Goal: Transaction & Acquisition: Purchase product/service

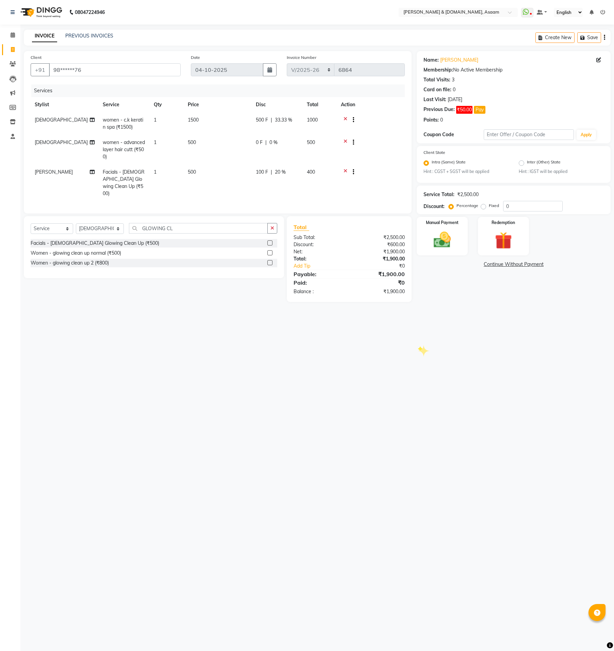
select select "4608"
select select "service"
select select "92987"
click at [484, 107] on button "Pay" at bounding box center [480, 110] width 12 height 8
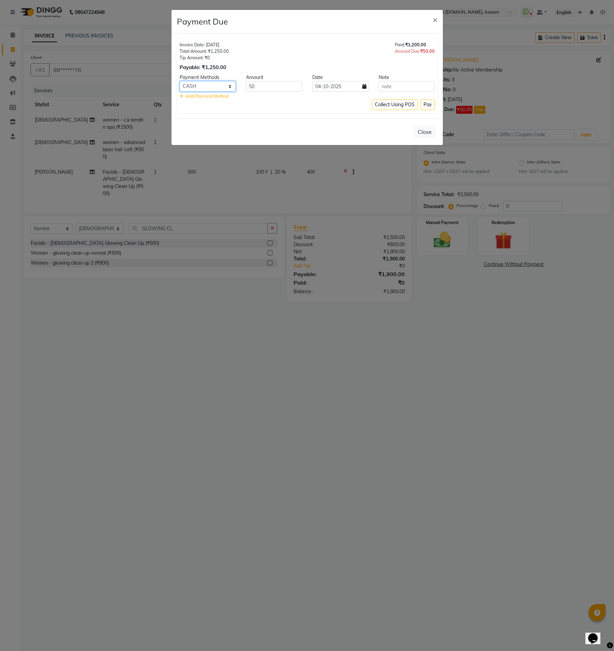
click at [210, 84] on select "CASH CARD ONLINE CUSTOM GPay PayTM PhonePe UPI NearBuy Loan BharatPay Cheque Mo…" at bounding box center [208, 86] width 56 height 11
select select "3"
click at [180, 81] on select "CASH CARD ONLINE CUSTOM GPay PayTM PhonePe UPI NearBuy Loan BharatPay Cheque Mo…" at bounding box center [208, 86] width 56 height 11
click at [424, 107] on button "Pay" at bounding box center [428, 104] width 14 height 11
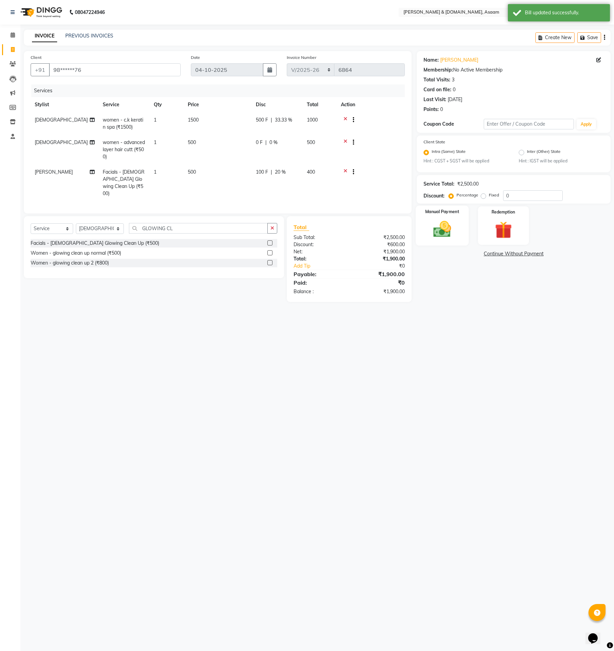
click at [451, 215] on div "Manual Payment" at bounding box center [442, 226] width 53 height 40
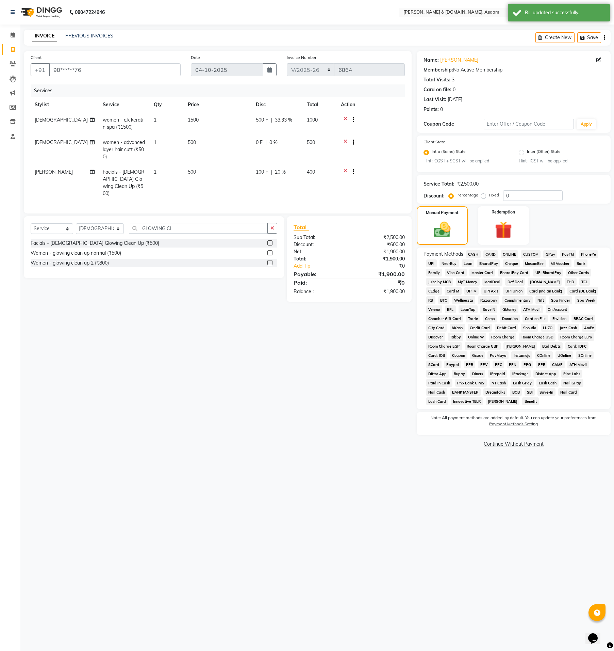
click at [508, 258] on div "Payment Methods CASH CARD ONLINE CUSTOM GPay PayTM PhonePe UPI NearBuy Loan Bha…" at bounding box center [514, 328] width 180 height 156
click at [512, 255] on span "ONLINE" at bounding box center [510, 254] width 18 height 8
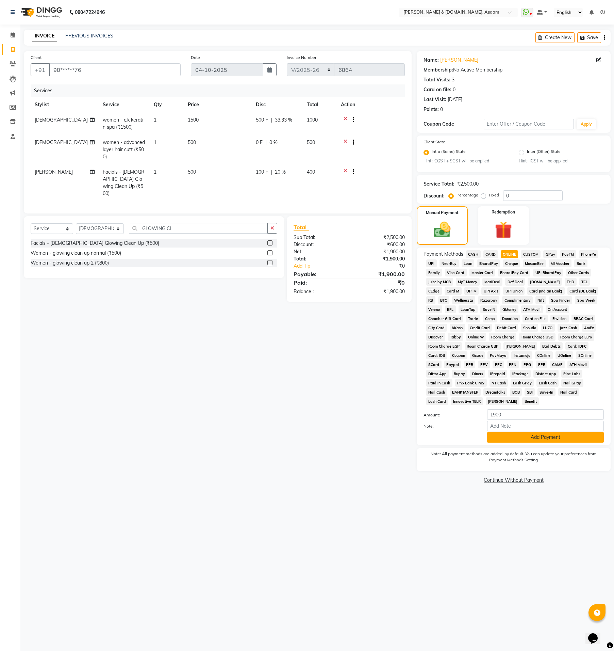
click at [575, 432] on button "Add Payment" at bounding box center [545, 437] width 117 height 11
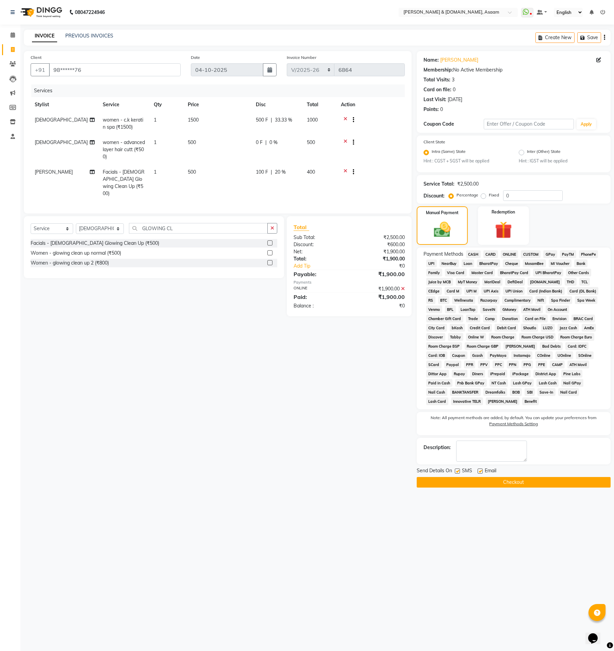
drag, startPoint x: 567, startPoint y: 476, endPoint x: 558, endPoint y: 470, distance: 10.4
click at [566, 477] on button "Checkout" at bounding box center [514, 482] width 194 height 11
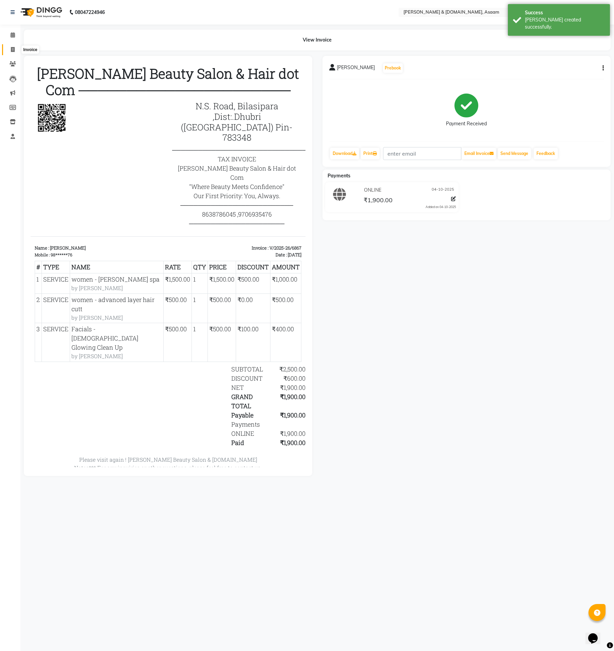
click at [8, 50] on span at bounding box center [13, 50] width 12 height 8
select select "service"
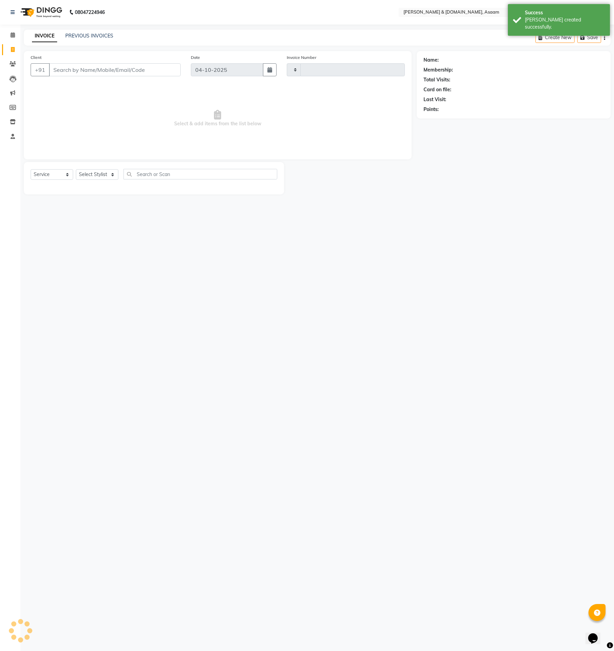
type input "6868"
select select "4608"
click at [76, 37] on link "PREVIOUS INVOICES" at bounding box center [89, 36] width 48 height 6
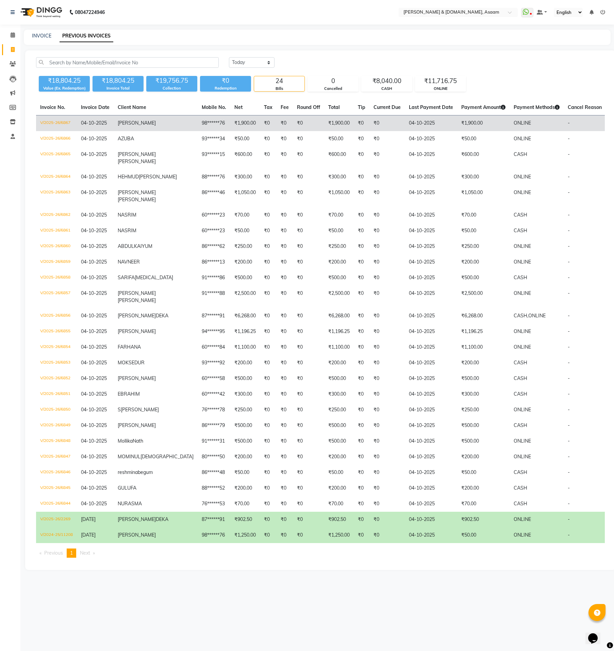
click at [510, 129] on td "ONLINE" at bounding box center [537, 123] width 54 height 16
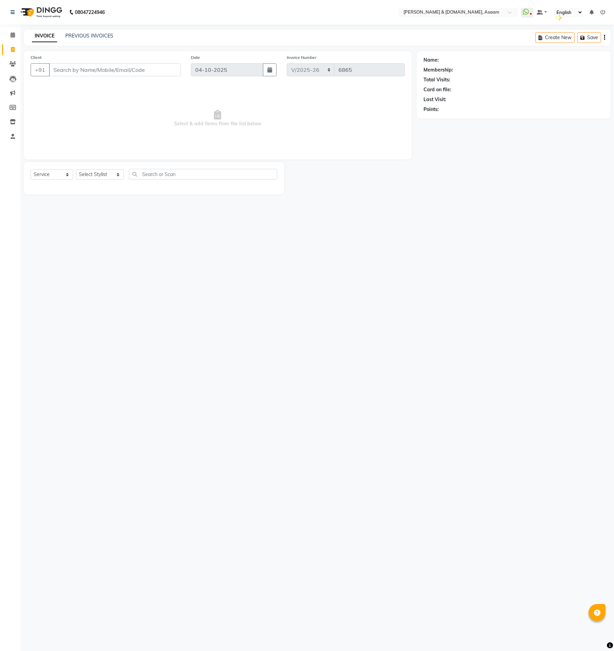
select select "4608"
select select "service"
select select "4608"
select select "service"
type input "ৰ"
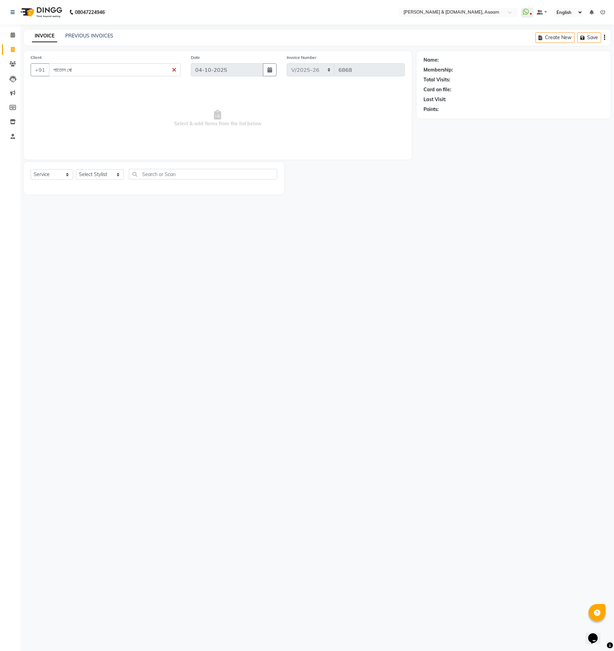
type input "পাতোল ৰোস"
drag, startPoint x: 90, startPoint y: 64, endPoint x: 36, endPoint y: 61, distance: 53.2
click at [37, 62] on div "Client +91 পাতোল ৰোস" at bounding box center [106, 68] width 160 height 28
type input "E"
click at [122, 88] on ngb-highlight "98******76" at bounding box center [117, 85] width 28 height 7
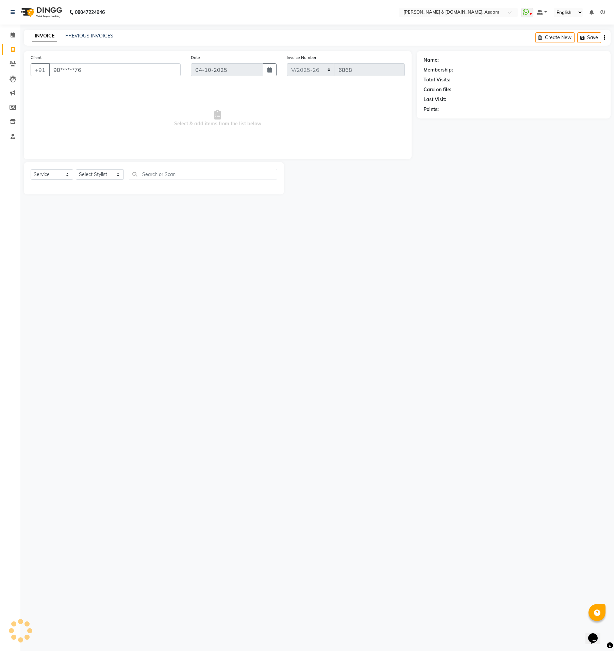
type input "98******76"
click at [598, 63] on span at bounding box center [600, 60] width 7 height 7
click at [599, 61] on icon at bounding box center [599, 60] width 5 height 5
select select "07"
select select "05"
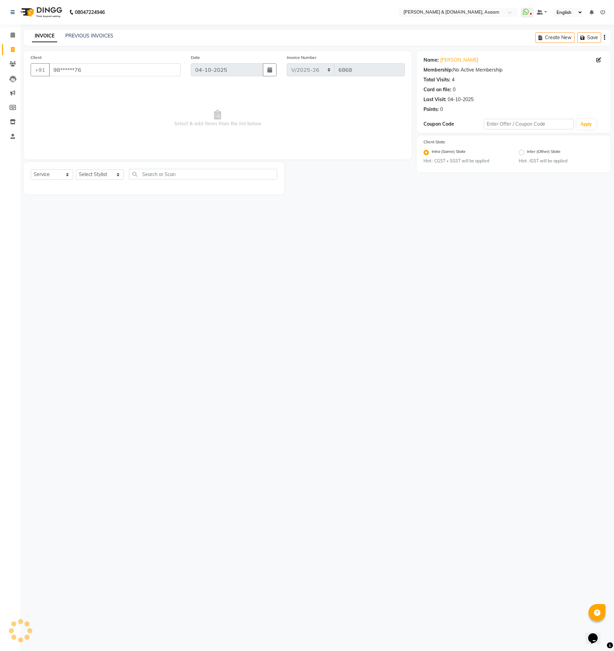
select select "2000"
select select "female"
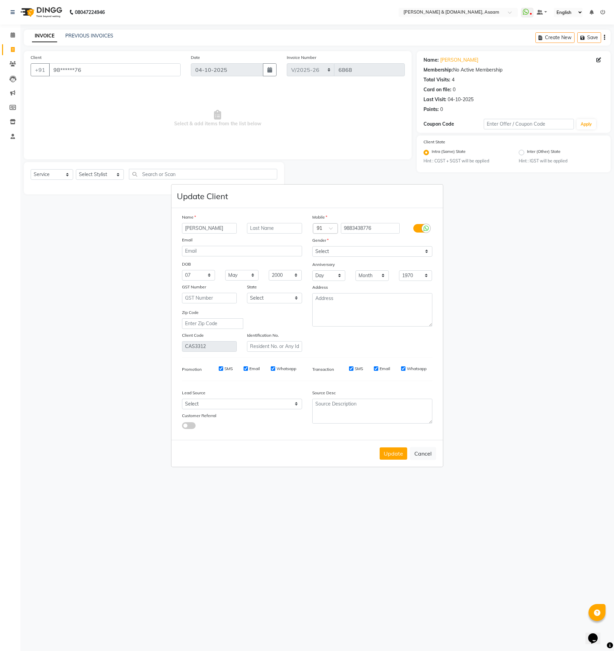
drag, startPoint x: 317, startPoint y: 214, endPoint x: 530, endPoint y: 307, distance: 232.9
click at [530, 307] on ngb-modal-window "Update Client Name HELEN JAMAN Email DOB Day 01 02 03 04 05 06 07 08 09 10 11 1…" at bounding box center [307, 325] width 614 height 651
click at [9, 52] on ngb-modal-window "Update Client Name HELEN JAMAN Email DOB Day 01 02 03 04 05 06 07 08 09 10 11 1…" at bounding box center [307, 325] width 614 height 651
click at [413, 448] on button "Cancel" at bounding box center [423, 453] width 26 height 13
select select
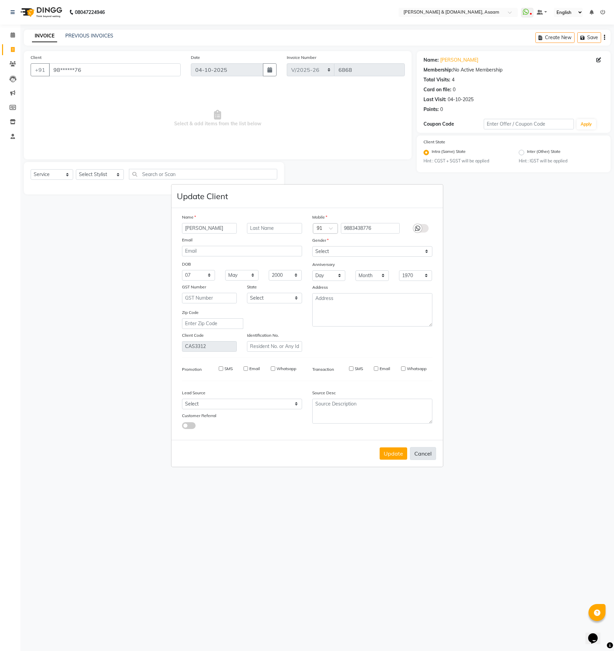
select select
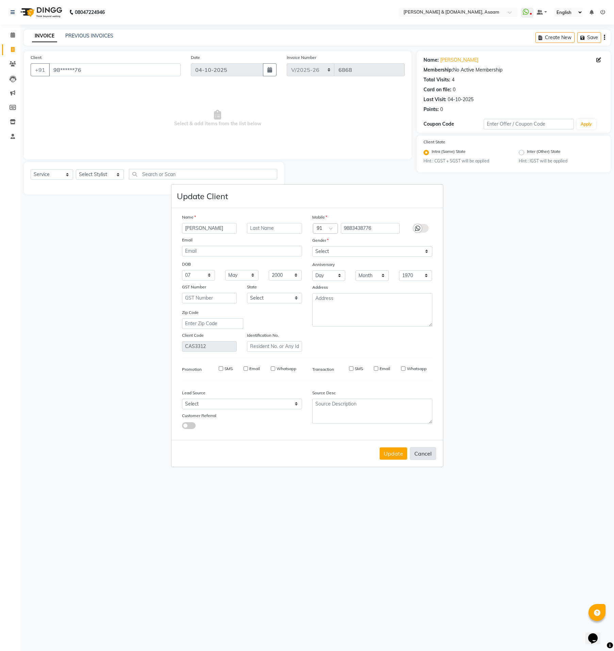
select select
checkbox input "false"
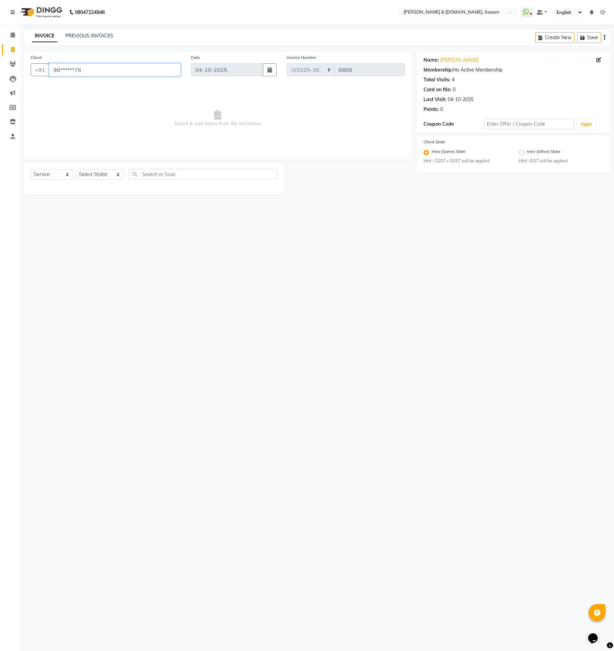
drag, startPoint x: 120, startPoint y: 72, endPoint x: -10, endPoint y: 75, distance: 129.4
click at [0, 75] on html "08047224946 Select Location × Hrishika & Hair.com, Asaam WhatsApp Status ✕ Stat…" at bounding box center [307, 325] width 614 height 651
click at [96, 63] on div "Client +91" at bounding box center [106, 68] width 160 height 28
click at [151, 66] on input "Client" at bounding box center [115, 69] width 132 height 13
click at [84, 87] on ngb-highlight "70******04" at bounding box center [93, 85] width 28 height 7
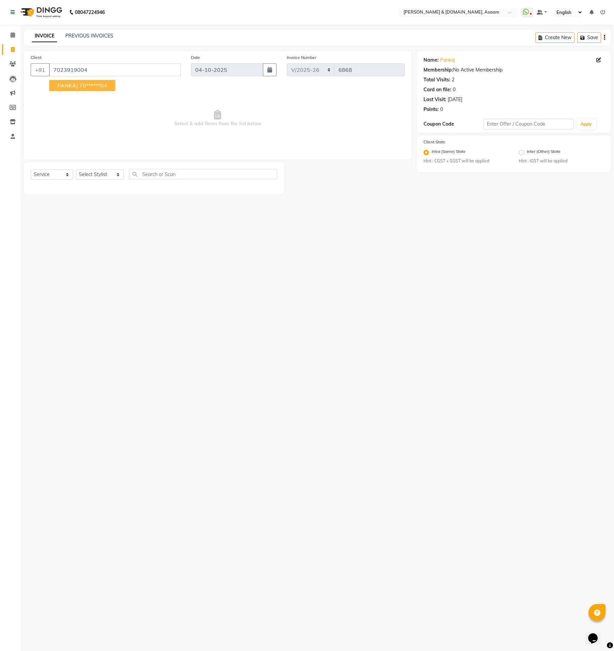
type input "70******04"
click at [91, 171] on select "Select Stylist AKASH AKIB BISHNU DEEPU fornt desk HRISHIKA PARLOUR KARNA DAS LA…" at bounding box center [100, 174] width 48 height 11
select select "91035"
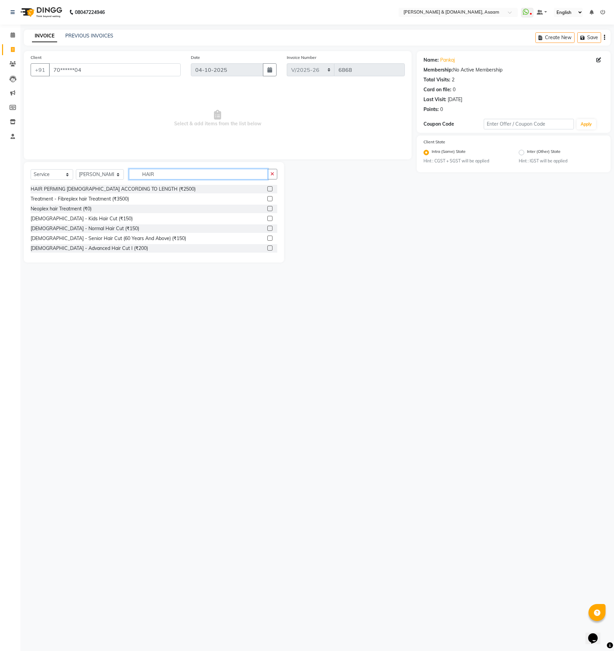
type input "HAIR"
click at [92, 242] on div "Gents - Senior Hair Cut (60 Years And Above) (₹150)" at bounding box center [154, 238] width 247 height 9
click at [92, 245] on div "Gents - Advanced Hair Cut I (₹200)" at bounding box center [89, 248] width 117 height 7
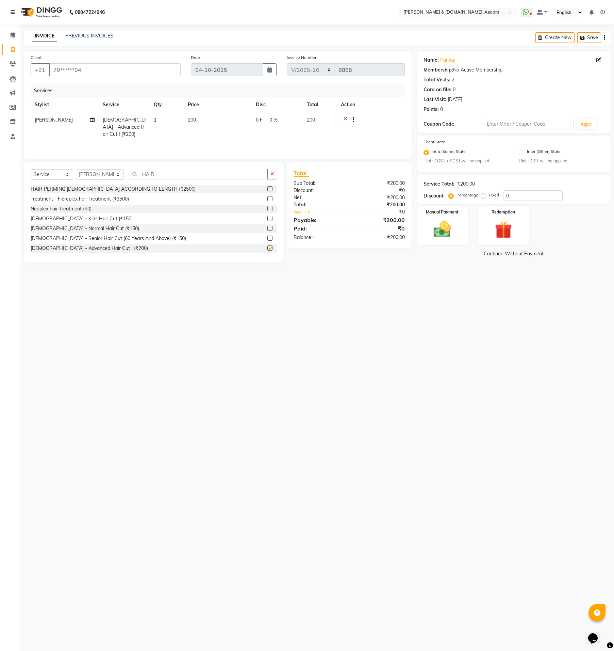
checkbox input "false"
drag, startPoint x: 150, startPoint y: 176, endPoint x: 52, endPoint y: 175, distance: 97.7
click at [55, 176] on div "Select Service Product Membership Package Voucher Prepaid Gift Card Select Styl…" at bounding box center [154, 177] width 247 height 16
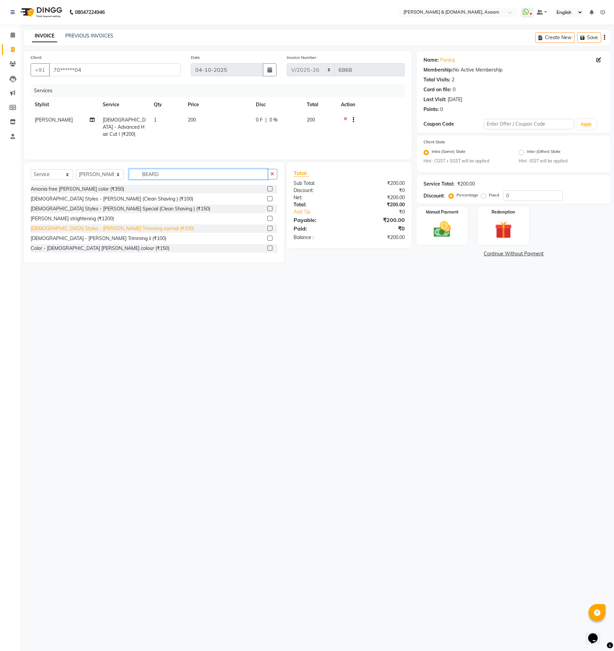
type input "BEARD"
click at [55, 231] on div "Gents Styles - Beard Trimming normal (₹100)" at bounding box center [112, 228] width 163 height 7
checkbox input "false"
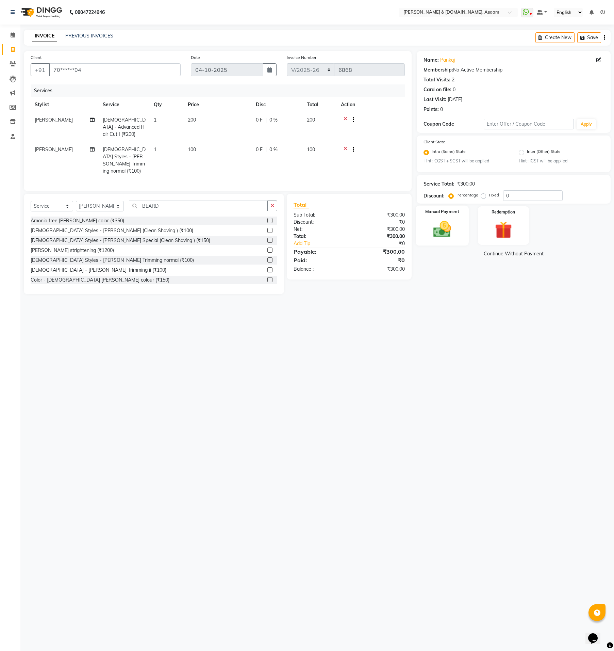
click at [445, 239] on img at bounding box center [442, 229] width 29 height 21
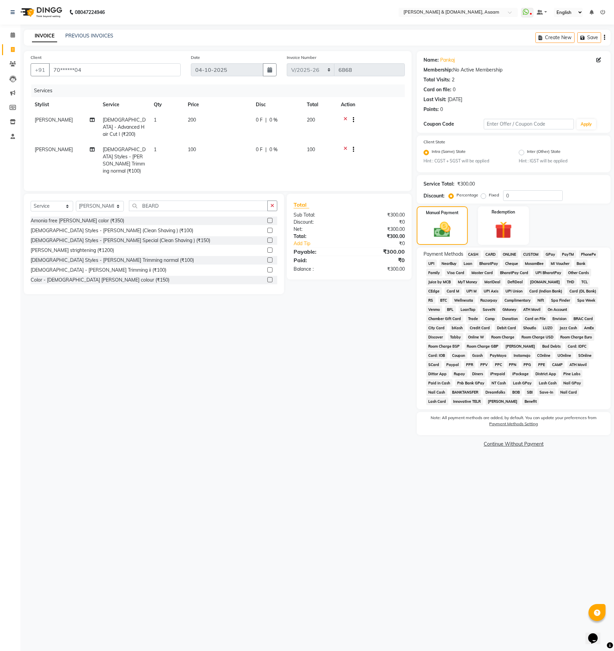
click at [469, 255] on span "CASH" at bounding box center [473, 254] width 15 height 8
drag, startPoint x: 524, startPoint y: 427, endPoint x: 225, endPoint y: 234, distance: 355.6
click at [134, 307] on div "Client +91 70******04 Date 04-10-2025 Invoice Number INV/2025-26 V/2025 V/2025-…" at bounding box center [317, 268] width 597 height 434
click at [344, 117] on icon at bounding box center [346, 120] width 4 height 9
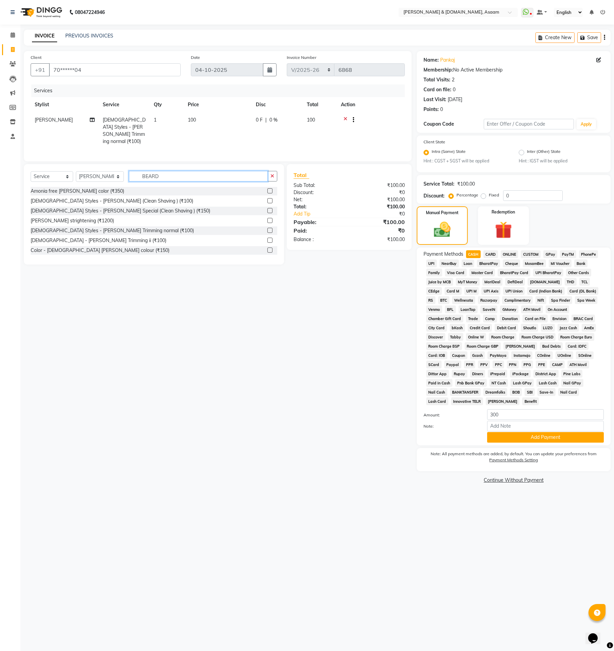
drag, startPoint x: 188, startPoint y: 171, endPoint x: 38, endPoint y: 169, distance: 150.5
click at [45, 169] on div "Select Service Product Membership Package Voucher Prepaid Gift Card Select Styl…" at bounding box center [154, 214] width 260 height 100
type input "HAIR"
click at [98, 229] on div "Gents - Normal Hair Cut (₹150)" at bounding box center [85, 230] width 109 height 7
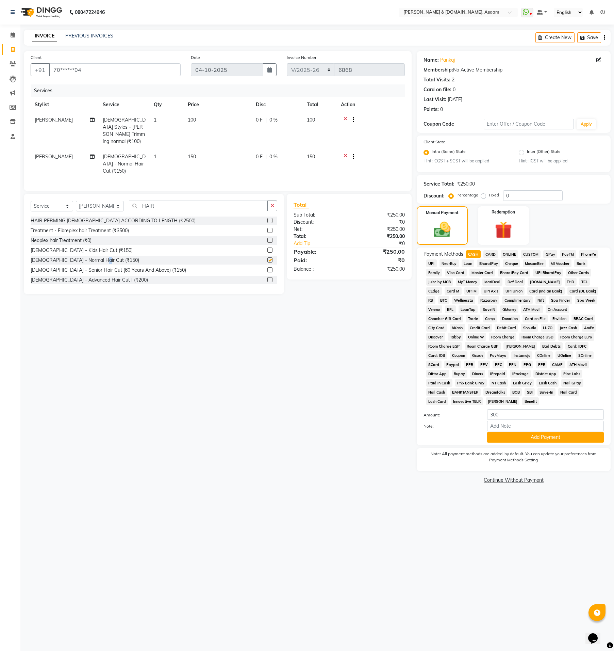
checkbox input "false"
click at [475, 256] on span "CASH" at bounding box center [473, 254] width 15 height 8
type input "250"
click at [492, 432] on button "Add Payment" at bounding box center [545, 437] width 117 height 11
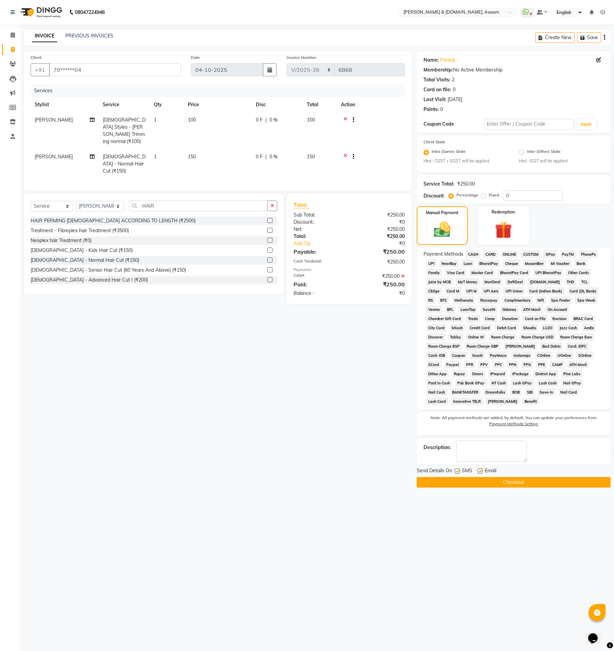
drag, startPoint x: 499, startPoint y: 465, endPoint x: 499, endPoint y: 471, distance: 6.5
click at [499, 467] on div "Send Details On SMS Email Checkout" at bounding box center [514, 477] width 194 height 20
click at [499, 477] on button "Checkout" at bounding box center [514, 482] width 194 height 11
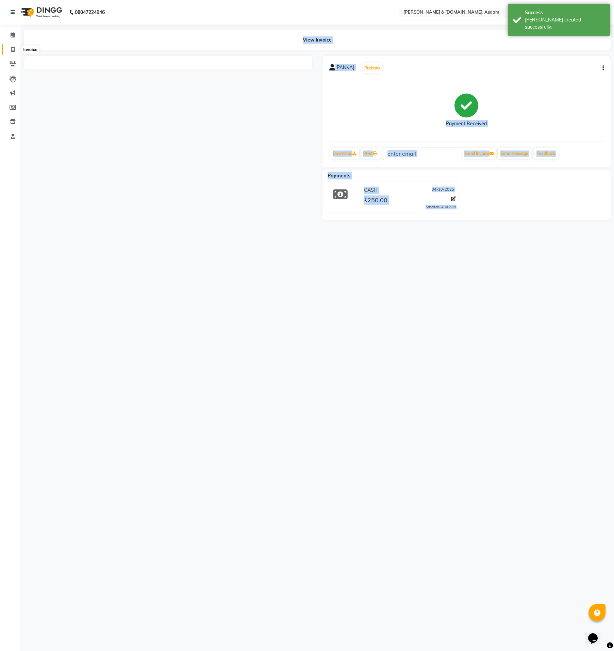
click at [10, 50] on span at bounding box center [13, 50] width 12 height 8
select select "service"
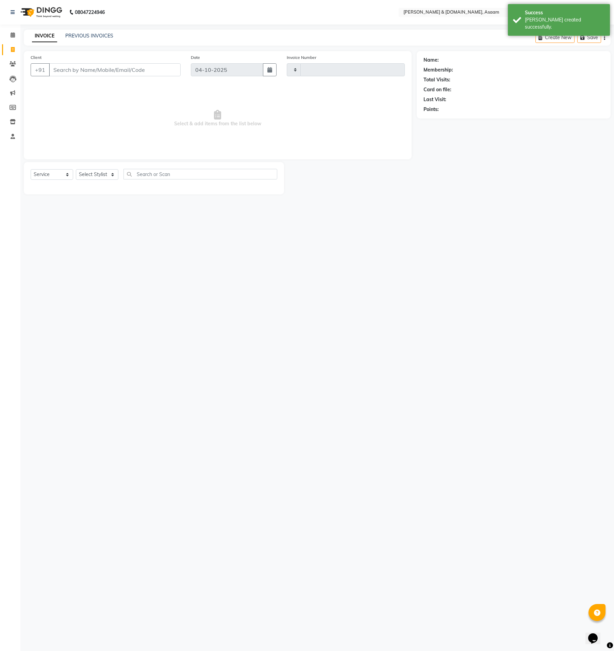
type input "6869"
select select "4608"
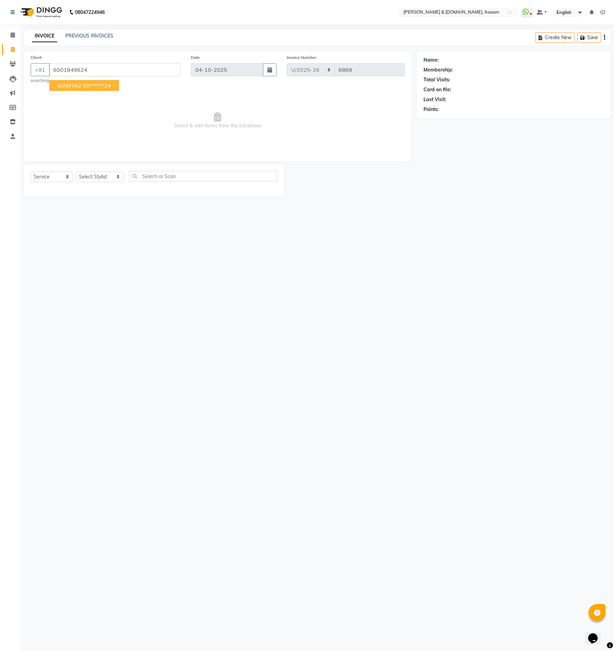
type input "6001849624"
click at [101, 172] on select "Select Stylist AKASH AKIB BISHNU DEEPU fornt desk HRISHIKA PARLOUR KARNA DAS LA…" at bounding box center [100, 174] width 48 height 11
select select "86645"
click at [76, 169] on select "Select Stylist AKASH AKIB BISHNU DEEPU fornt desk HRISHIKA PARLOUR KARNA DAS LA…" at bounding box center [100, 174] width 48 height 11
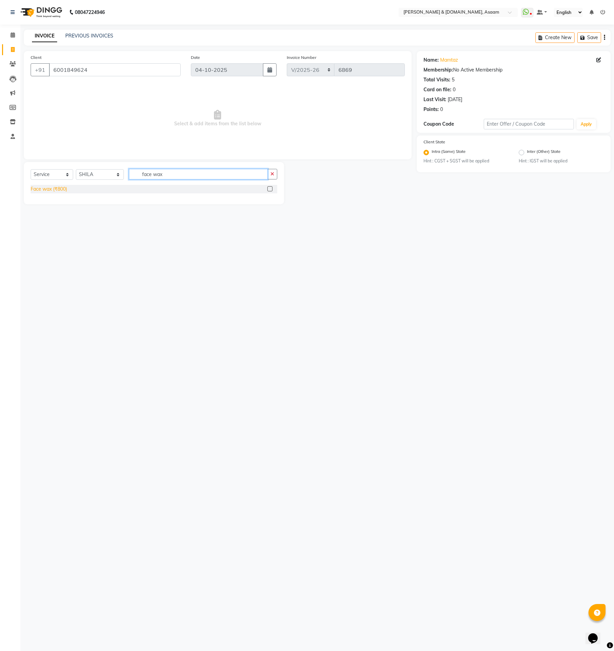
type input "face wax"
click at [57, 191] on div "Face wax (₹800)" at bounding box center [49, 189] width 36 height 7
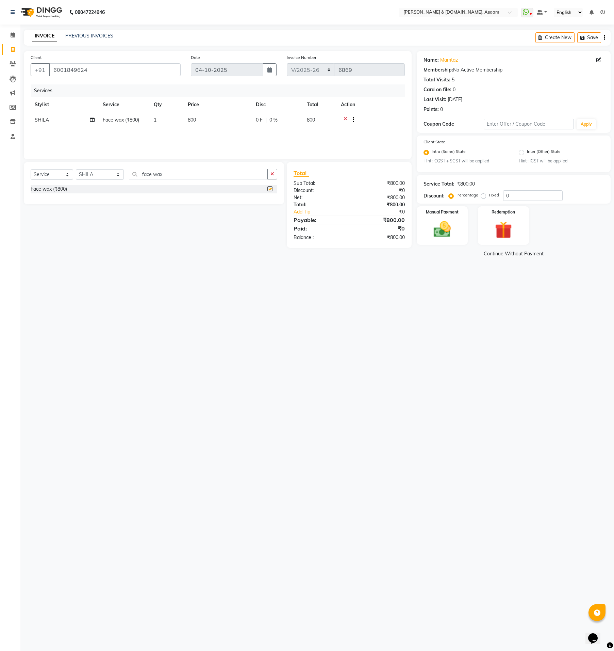
checkbox input "false"
click at [431, 220] on img at bounding box center [442, 229] width 29 height 21
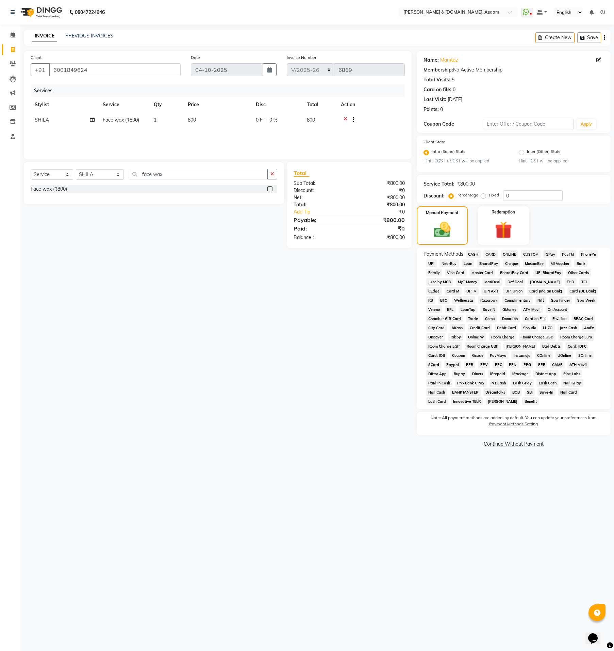
click at [478, 252] on span "CASH" at bounding box center [473, 254] width 15 height 8
click at [514, 250] on span "ONLINE" at bounding box center [510, 254] width 18 height 8
click at [546, 432] on button "Add Payment" at bounding box center [545, 437] width 117 height 11
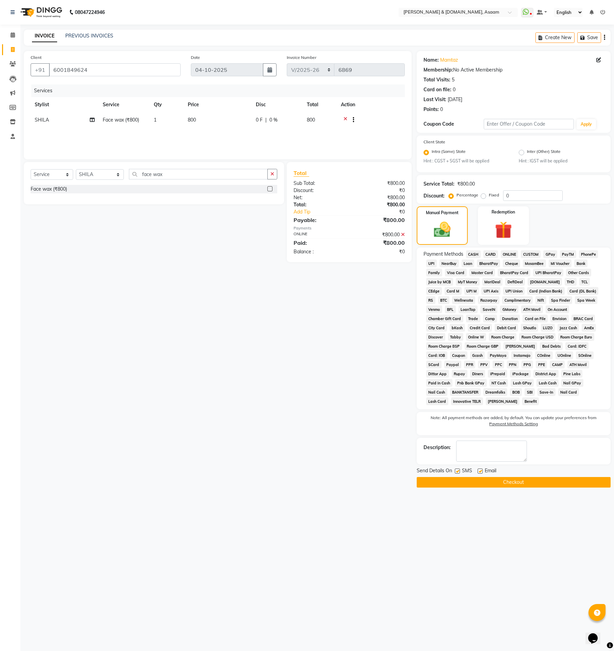
click at [557, 477] on button "Checkout" at bounding box center [514, 482] width 194 height 11
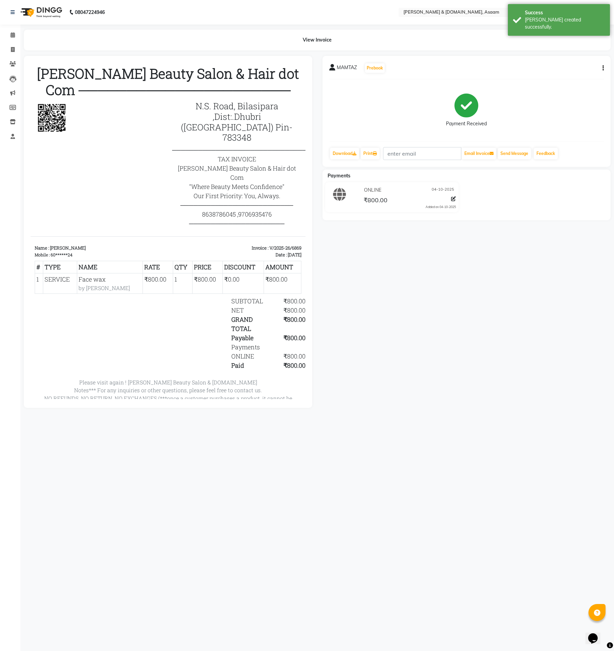
click at [1, 56] on li "Invoice" at bounding box center [10, 50] width 20 height 15
click at [12, 47] on icon at bounding box center [13, 49] width 4 height 5
select select "service"
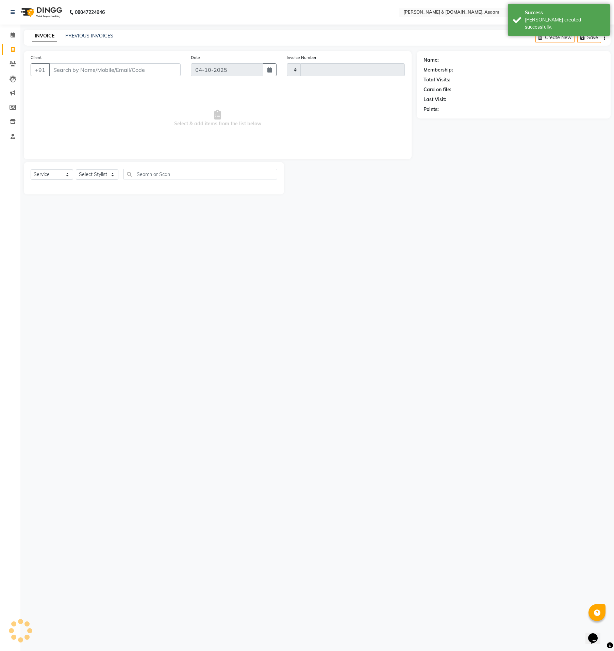
type input "6870"
select select "4608"
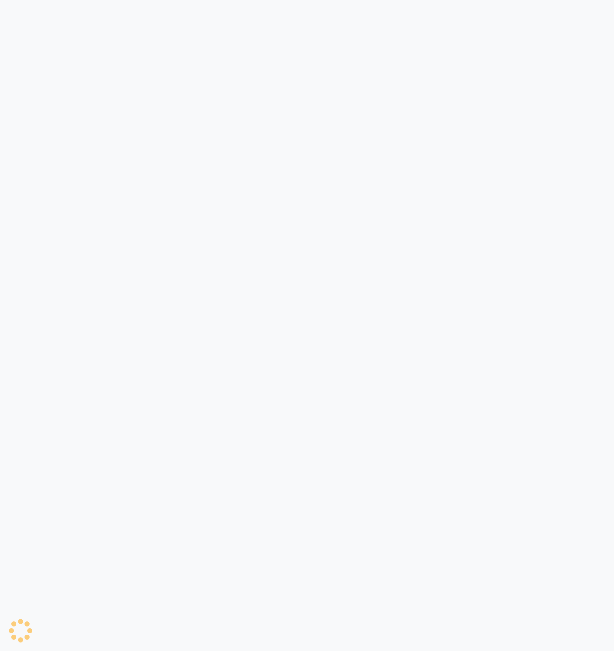
select select "service"
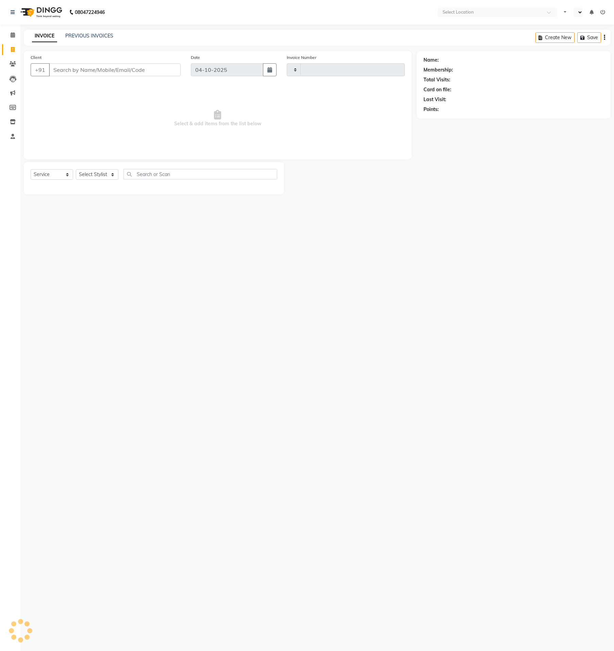
select select "en"
select select "4608"
type input "6870"
